Goal: Information Seeking & Learning: Learn about a topic

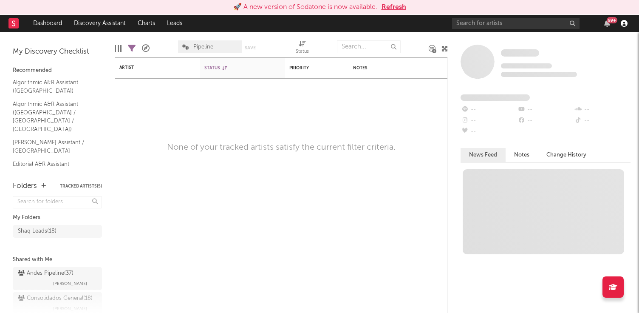
click at [624, 21] on icon "button" at bounding box center [624, 23] width 7 height 7
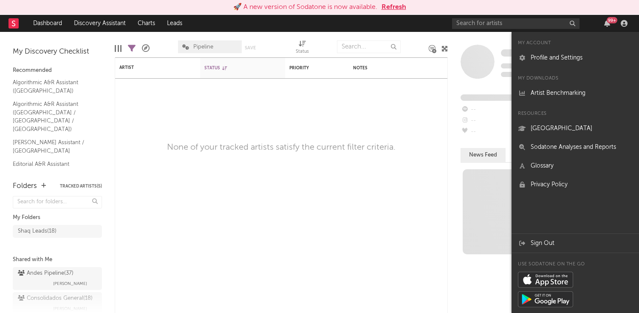
click at [388, 6] on button "Refresh" at bounding box center [393, 7] width 25 height 10
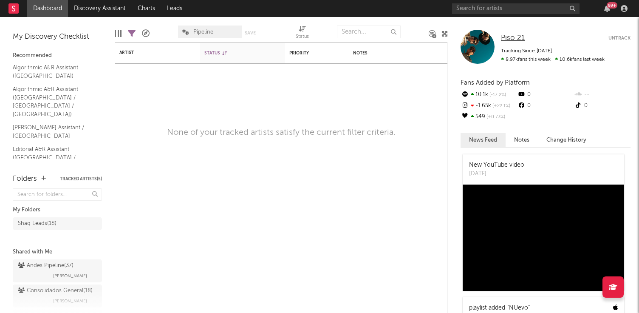
click at [514, 40] on span "Piso 21" at bounding box center [513, 37] width 24 height 7
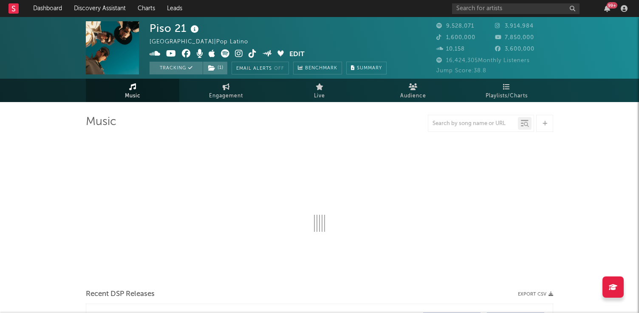
select select "6m"
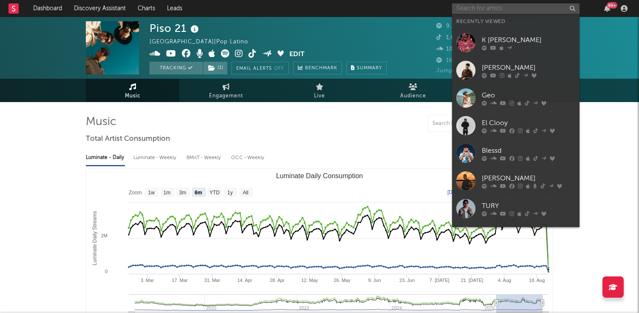
click at [473, 10] on input "text" at bounding box center [515, 8] width 127 height 11
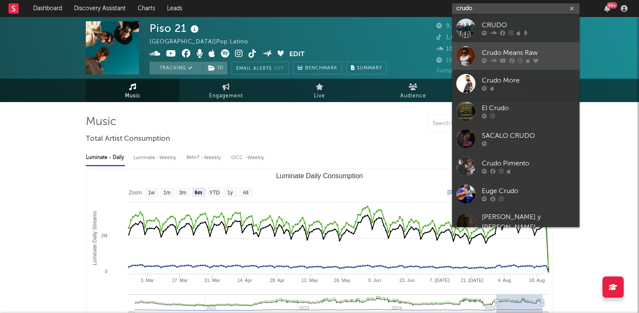
type input "crudo"
click at [468, 51] on div at bounding box center [465, 55] width 19 height 19
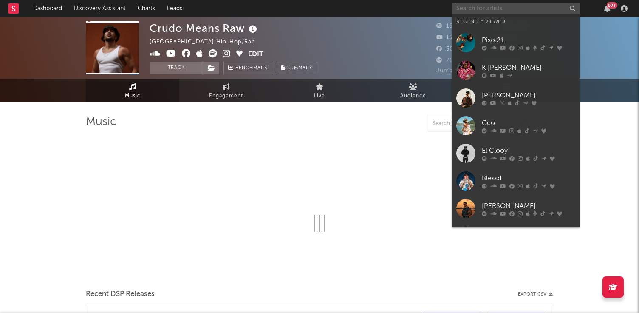
click at [492, 6] on input "text" at bounding box center [515, 8] width 127 height 11
select select "6m"
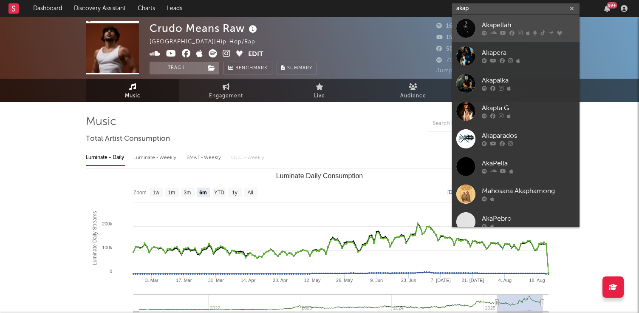
type input "akap"
click at [463, 24] on div at bounding box center [465, 28] width 19 height 19
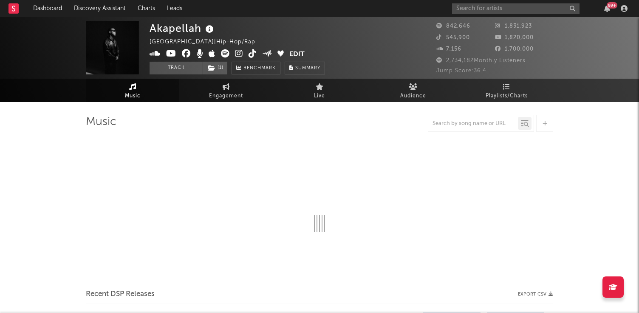
select select "6m"
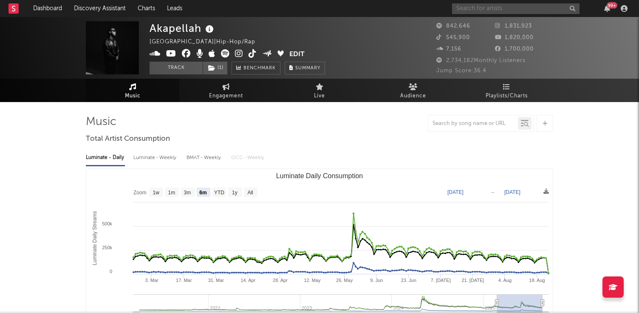
click at [471, 8] on input "text" at bounding box center [515, 8] width 127 height 11
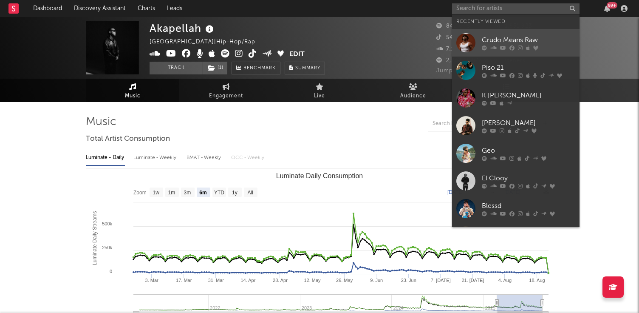
click at [463, 45] on div at bounding box center [465, 42] width 19 height 19
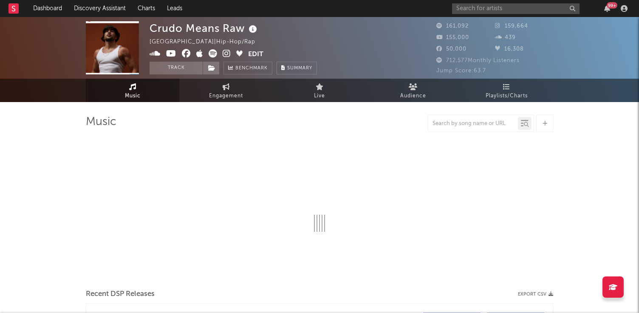
select select "6m"
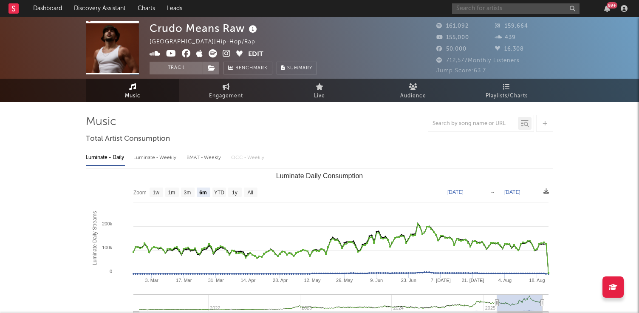
click at [485, 6] on input "text" at bounding box center [515, 8] width 127 height 11
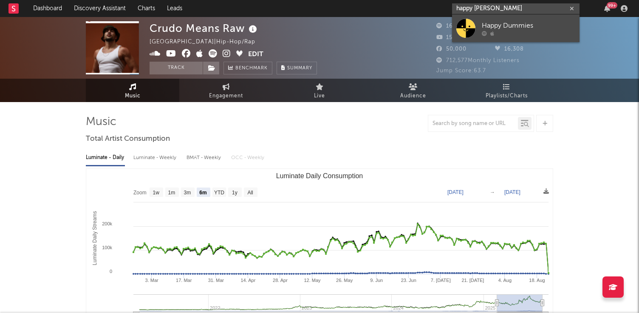
type input "happy [PERSON_NAME]"
click at [518, 28] on div "Happy Dummies" at bounding box center [528, 25] width 93 height 10
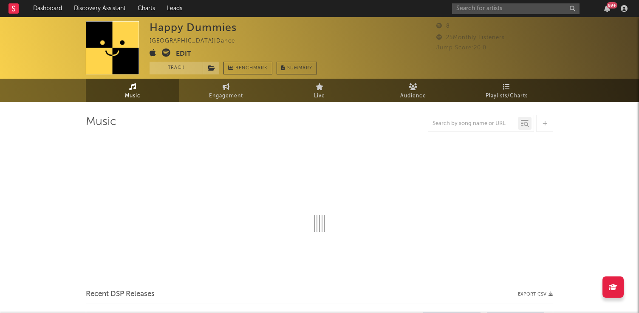
select select "1w"
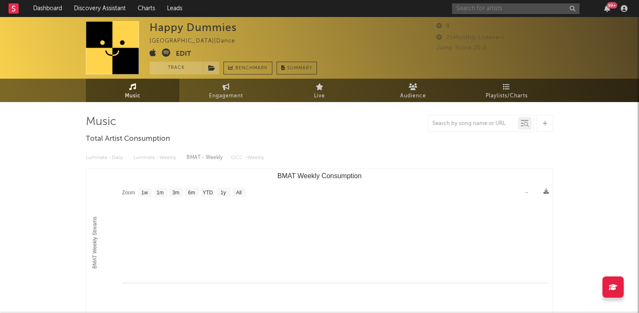
click at [494, 6] on input "text" at bounding box center [515, 8] width 127 height 11
